Goal: Task Accomplishment & Management: Manage account settings

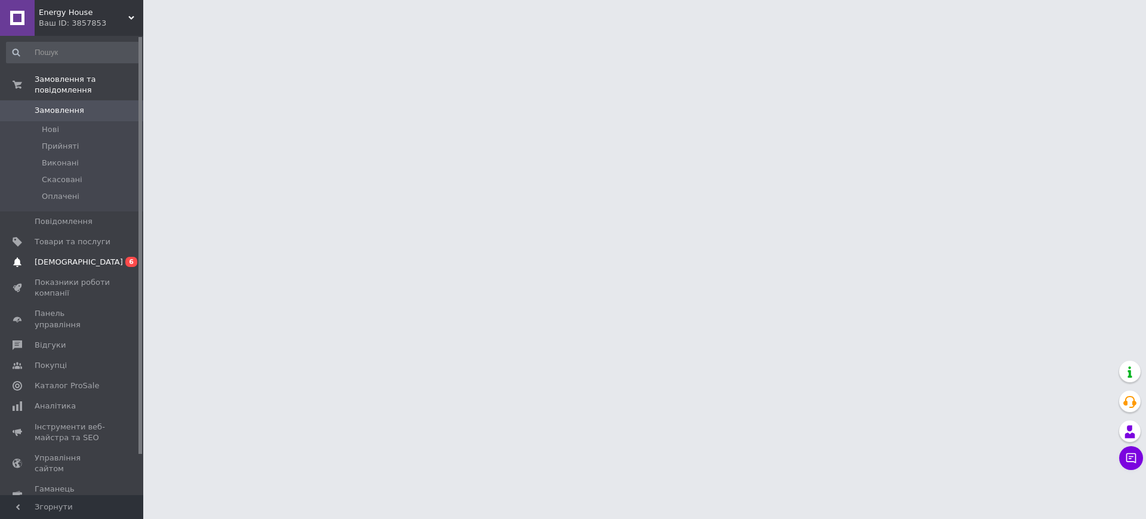
click at [87, 257] on span "[DEMOGRAPHIC_DATA]" at bounding box center [73, 262] width 76 height 11
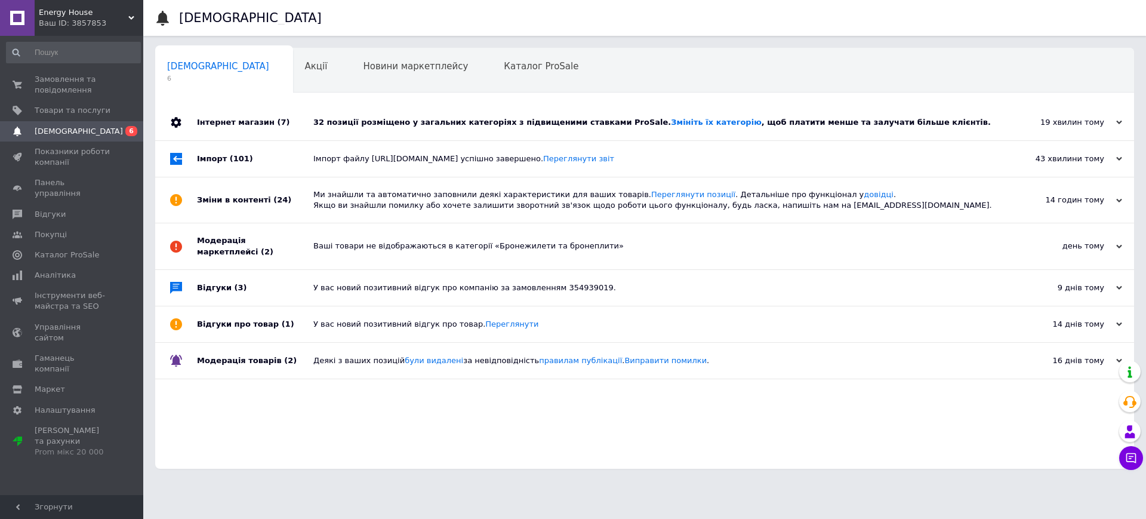
click at [337, 135] on div "32 позиції розміщено у загальних категоріях з підвищеними ставками ProSale. Змі…" at bounding box center [657, 122] width 689 height 36
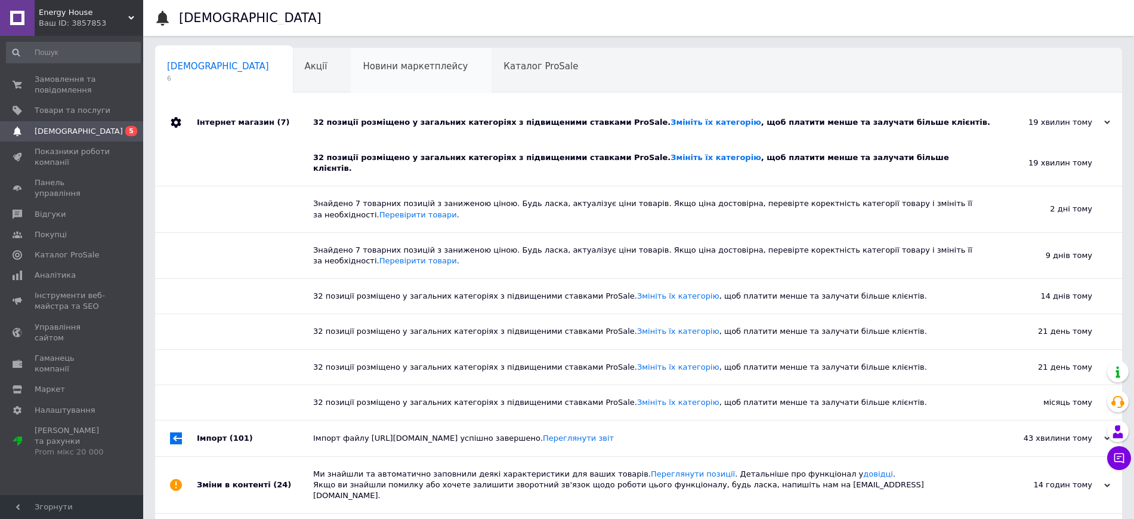
click at [351, 50] on div "Новини маркетплейсу 0" at bounding box center [421, 70] width 141 height 45
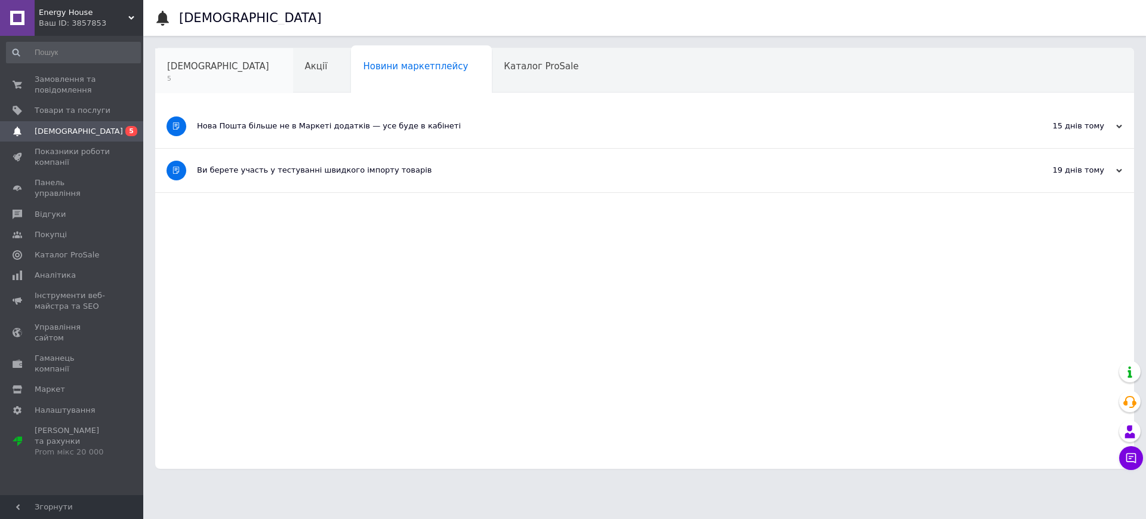
click at [198, 71] on span "[DEMOGRAPHIC_DATA]" at bounding box center [218, 66] width 102 height 11
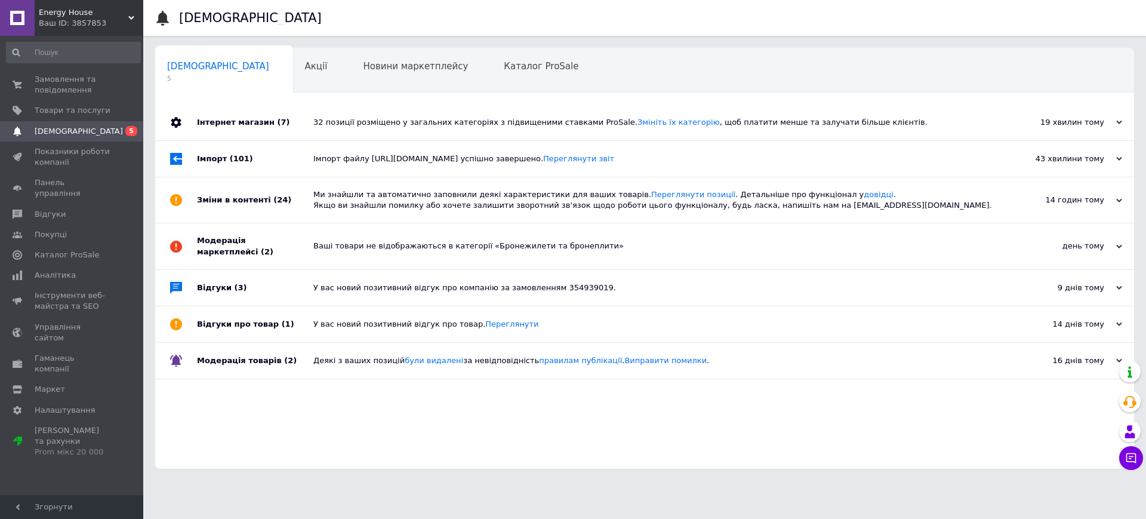
click at [260, 347] on div "Модерація товарів (2)" at bounding box center [255, 361] width 116 height 36
click at [242, 318] on div "Відгуки про товар (1)" at bounding box center [255, 324] width 116 height 36
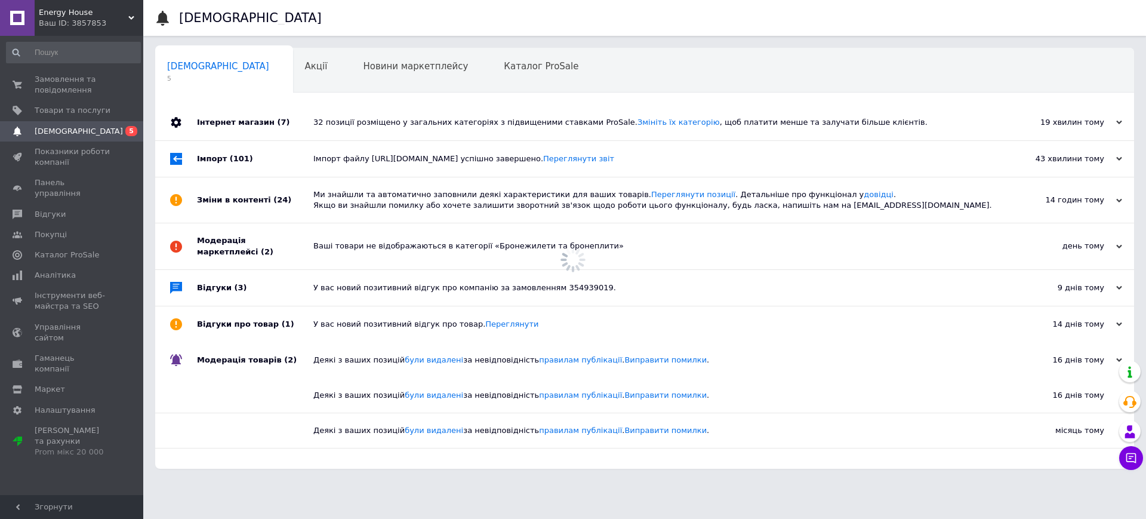
click at [231, 284] on div "Відгуки (3)" at bounding box center [255, 288] width 116 height 36
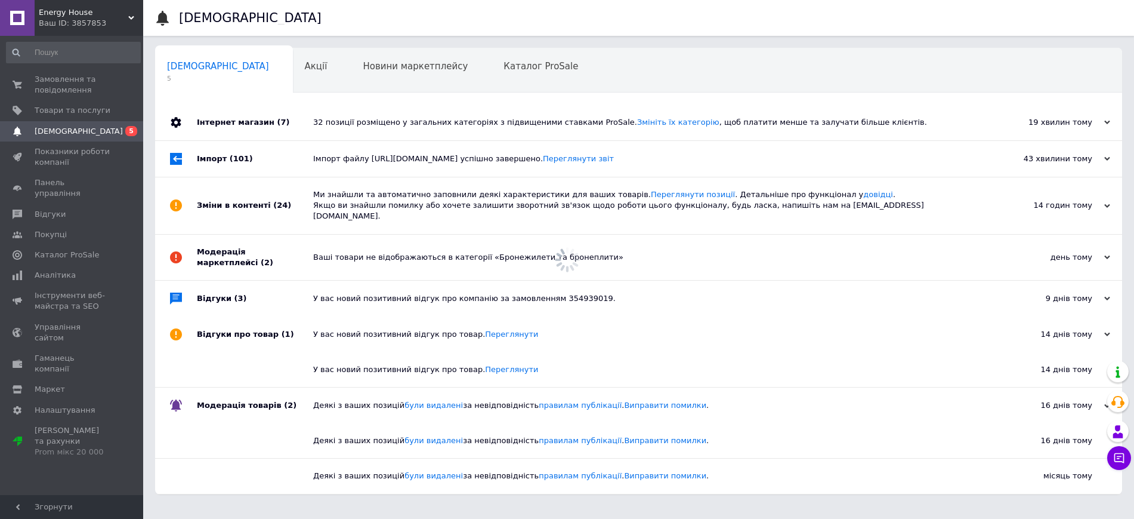
click at [235, 247] on div "Модерація маркетплейсі (2)" at bounding box center [255, 257] width 116 height 45
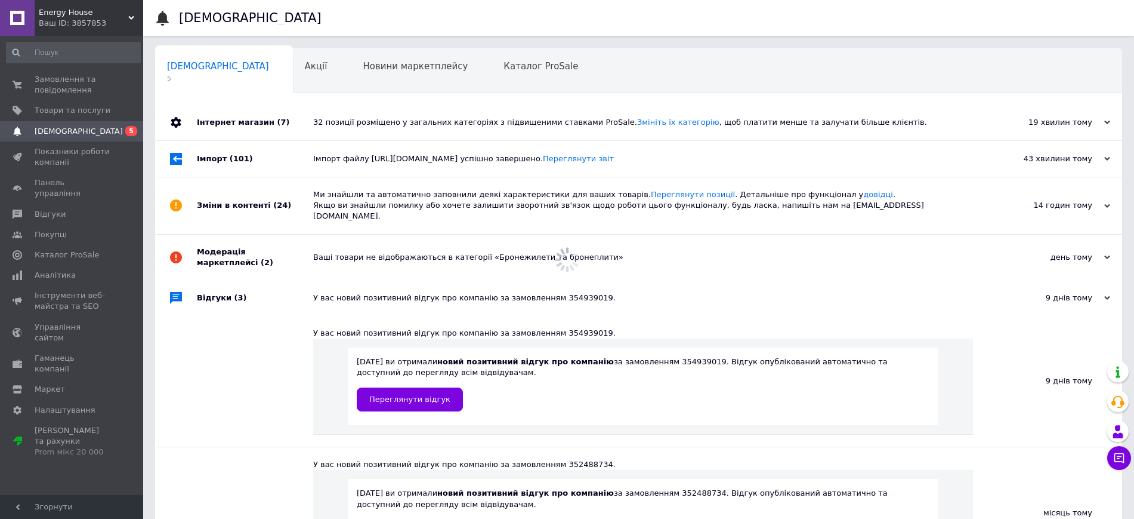
click at [238, 219] on div "Зміни в контенті (24)" at bounding box center [255, 205] width 116 height 57
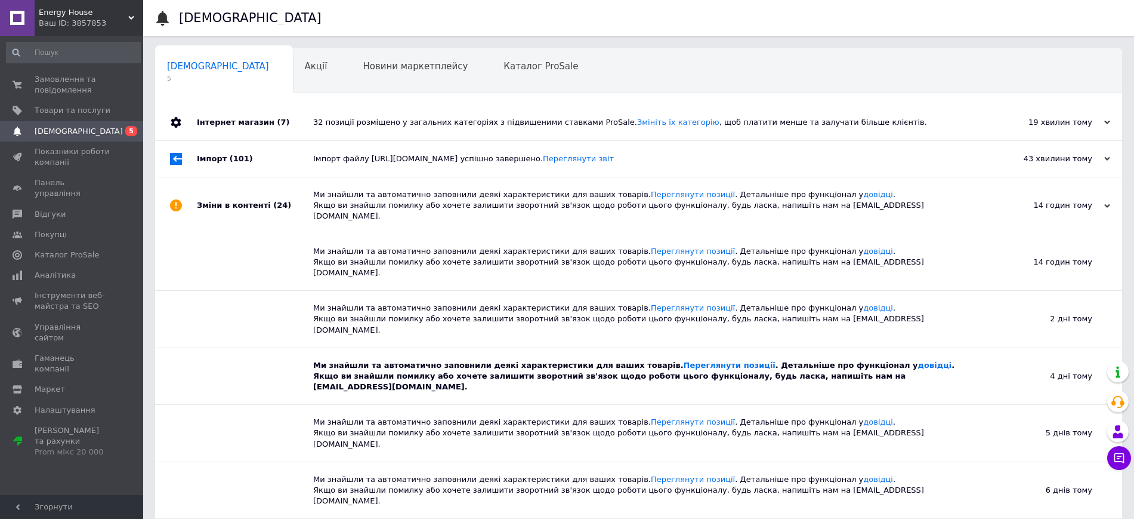
click at [237, 167] on div "Імпорт (101)" at bounding box center [255, 159] width 116 height 36
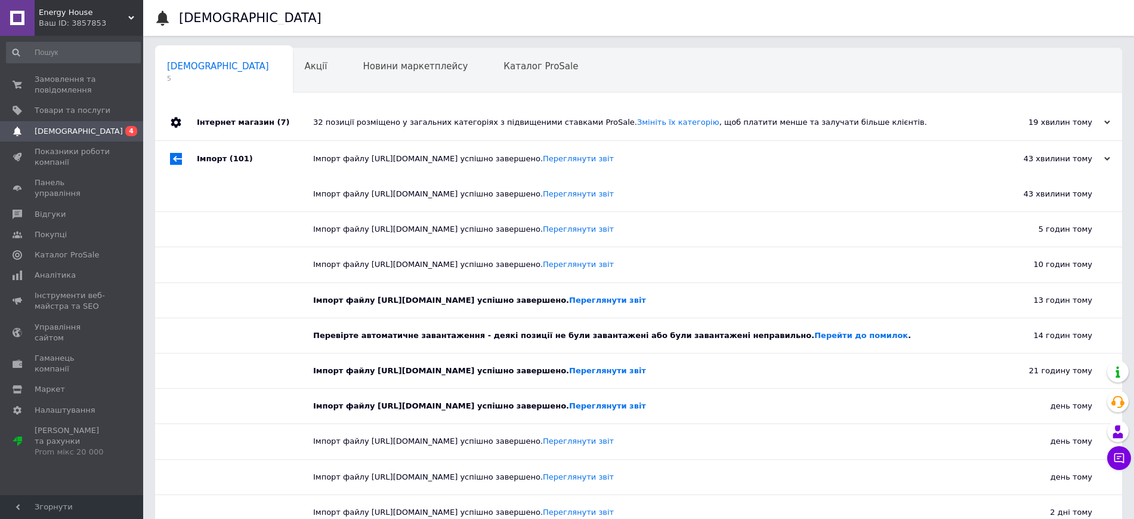
click at [243, 120] on div "Інтернет магазин (7)" at bounding box center [255, 122] width 116 height 36
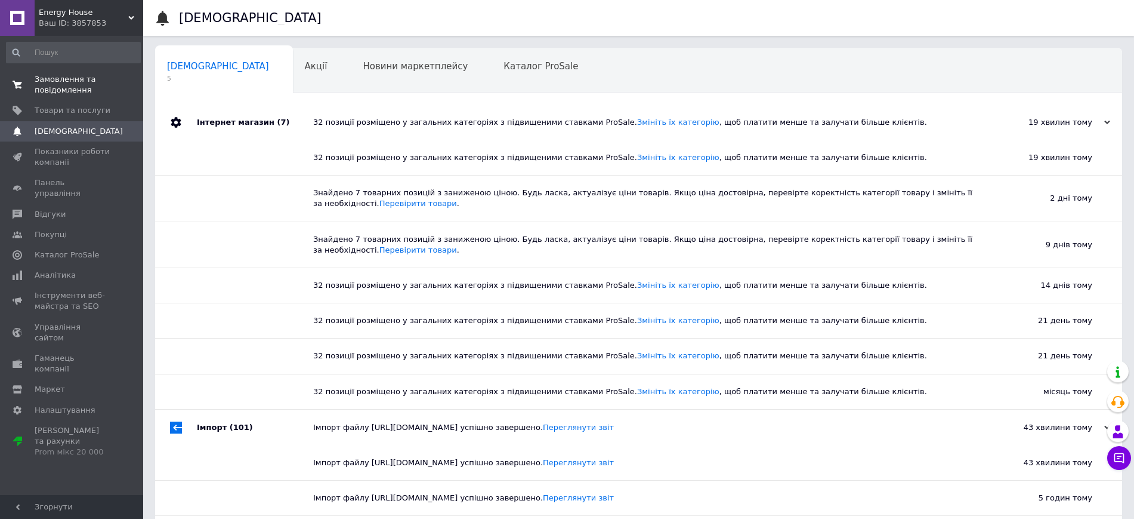
click at [104, 82] on span "Замовлення та повідомлення" at bounding box center [73, 84] width 76 height 21
